Goal: Information Seeking & Learning: Learn about a topic

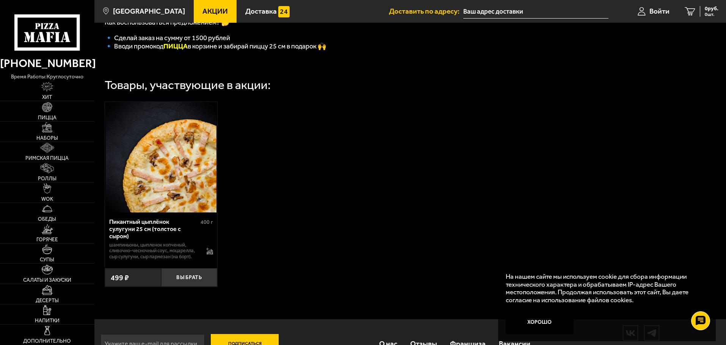
scroll to position [190, 0]
click at [44, 127] on img at bounding box center [47, 127] width 10 height 10
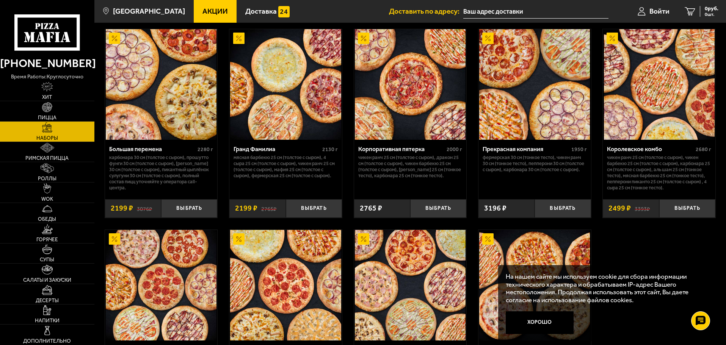
scroll to position [986, 0]
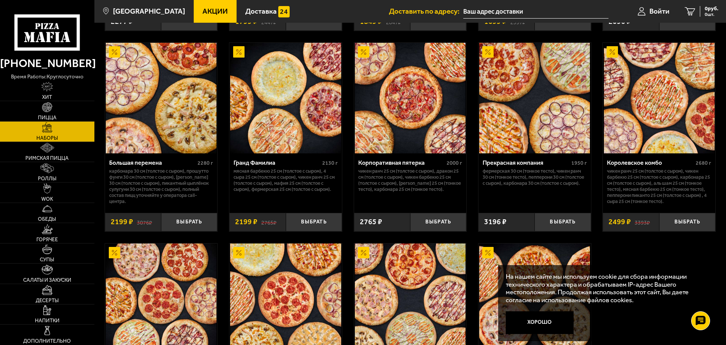
click at [654, 108] on img at bounding box center [659, 98] width 111 height 111
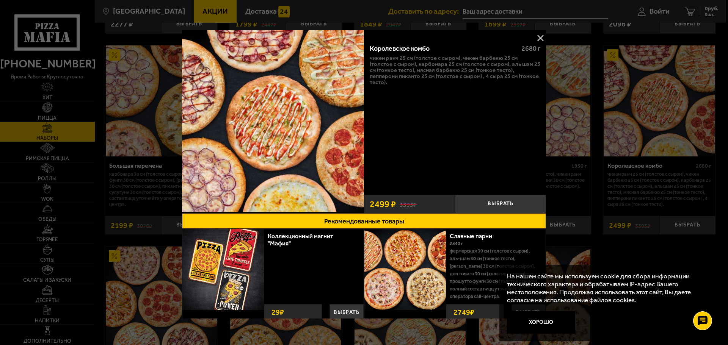
click at [535, 37] on button at bounding box center [540, 37] width 11 height 11
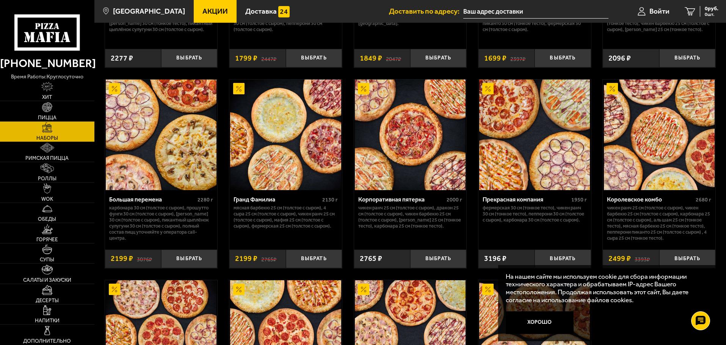
scroll to position [948, 0]
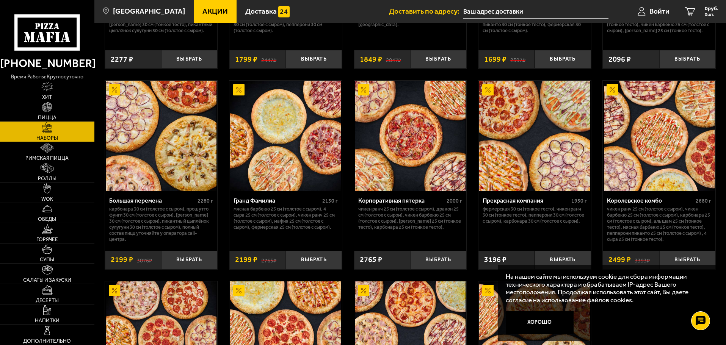
click at [202, 14] on span "Акции" at bounding box center [214, 11] width 25 height 7
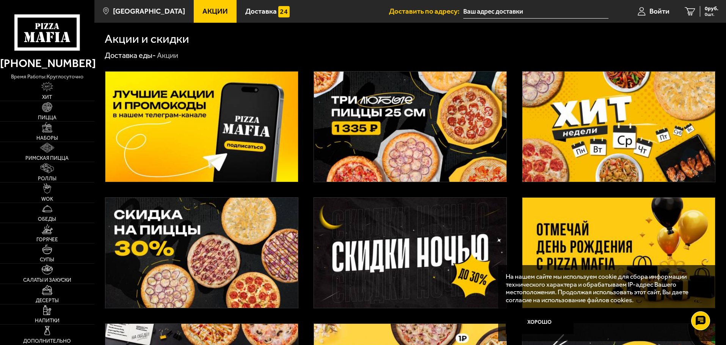
click at [227, 144] on img at bounding box center [201, 127] width 193 height 110
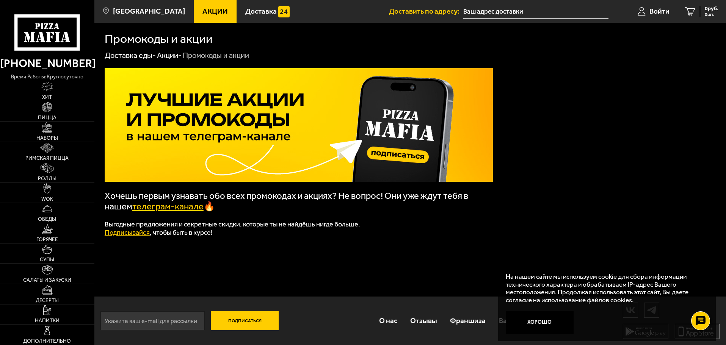
click at [181, 208] on link "телеграм-канале" at bounding box center [167, 206] width 71 height 11
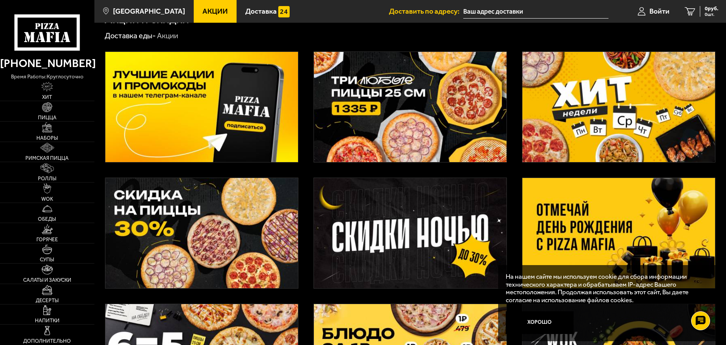
scroll to position [38, 0]
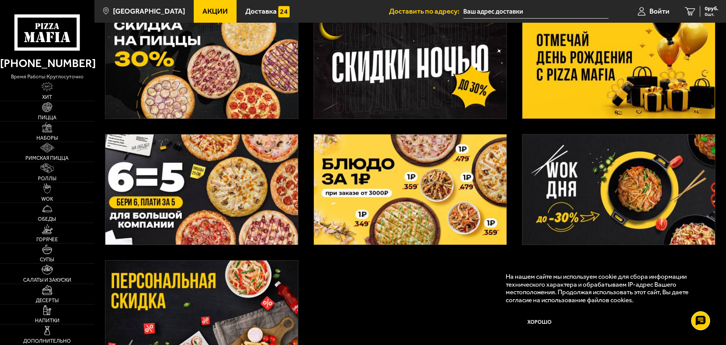
click at [593, 93] on img at bounding box center [618, 63] width 193 height 110
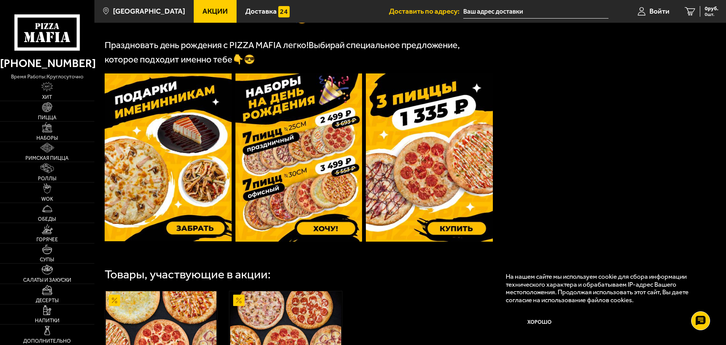
scroll to position [190, 0]
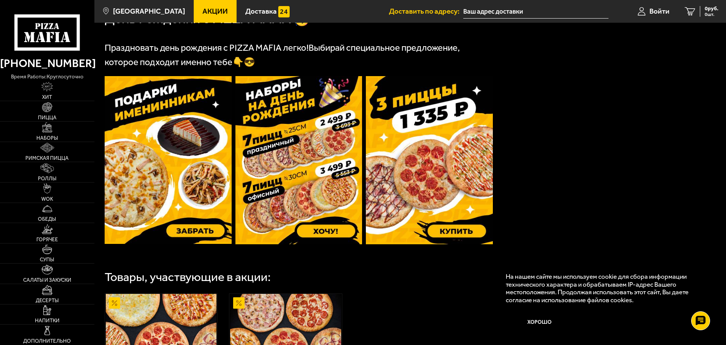
click at [174, 210] on img at bounding box center [168, 160] width 127 height 168
